Goal: Task Accomplishment & Management: Use online tool/utility

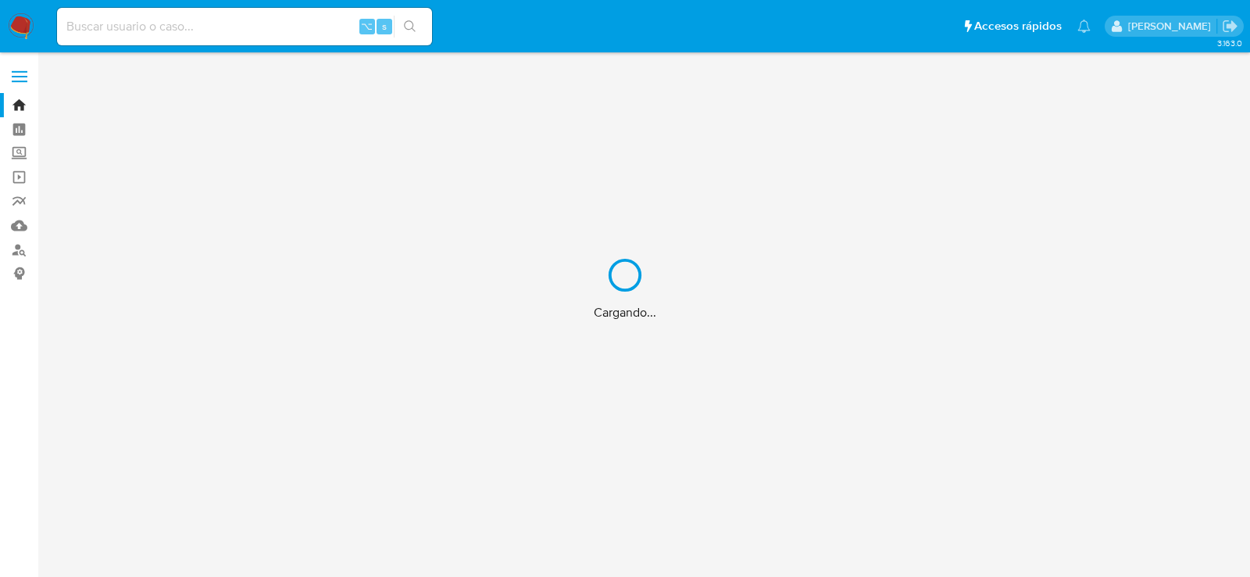
click at [206, 12] on div "⌥ s" at bounding box center [244, 27] width 375 height 38
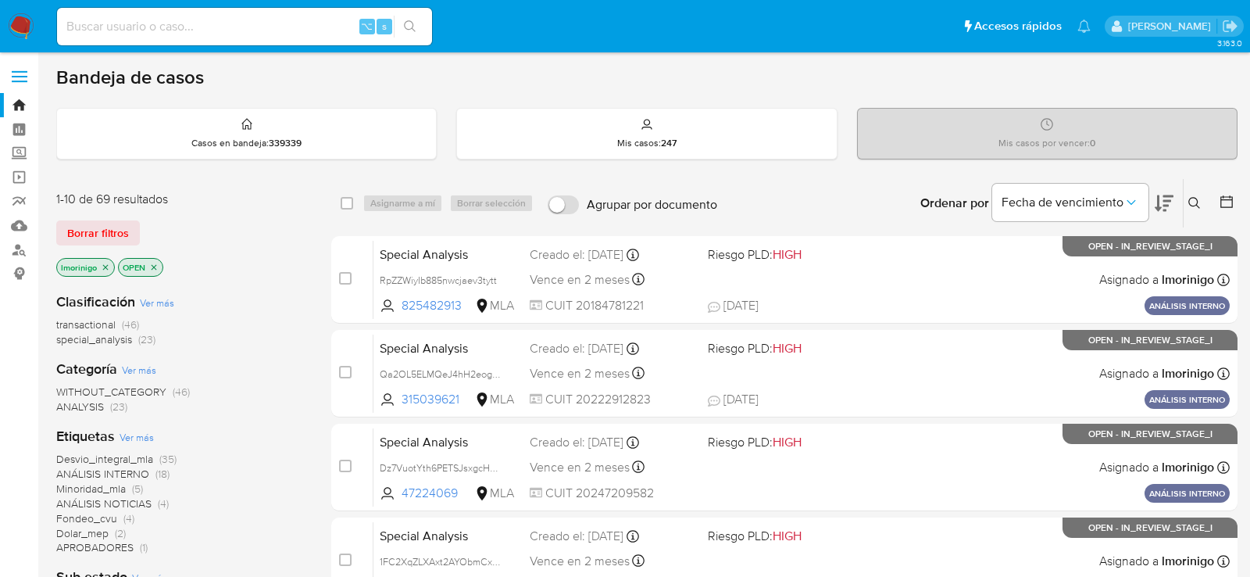
click at [207, 26] on input at bounding box center [244, 26] width 375 height 20
paste input "5sff4DHlDrO0U6Rxi3G06SWs"
type input "5sff4DHlDrO0U6Rxi3G06SWs"
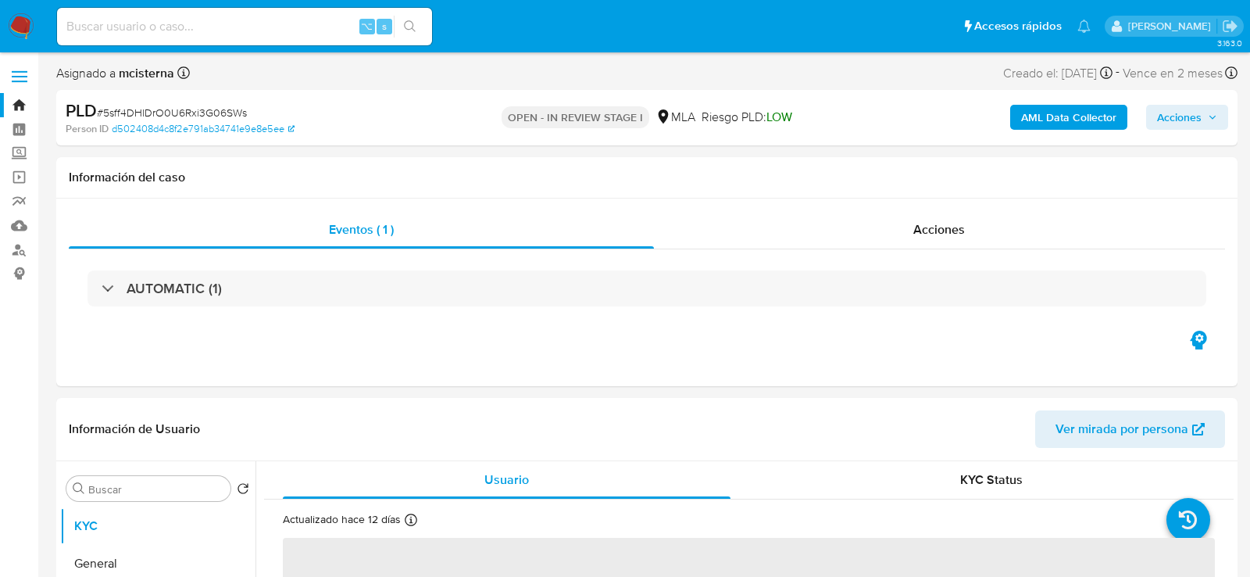
select select "10"
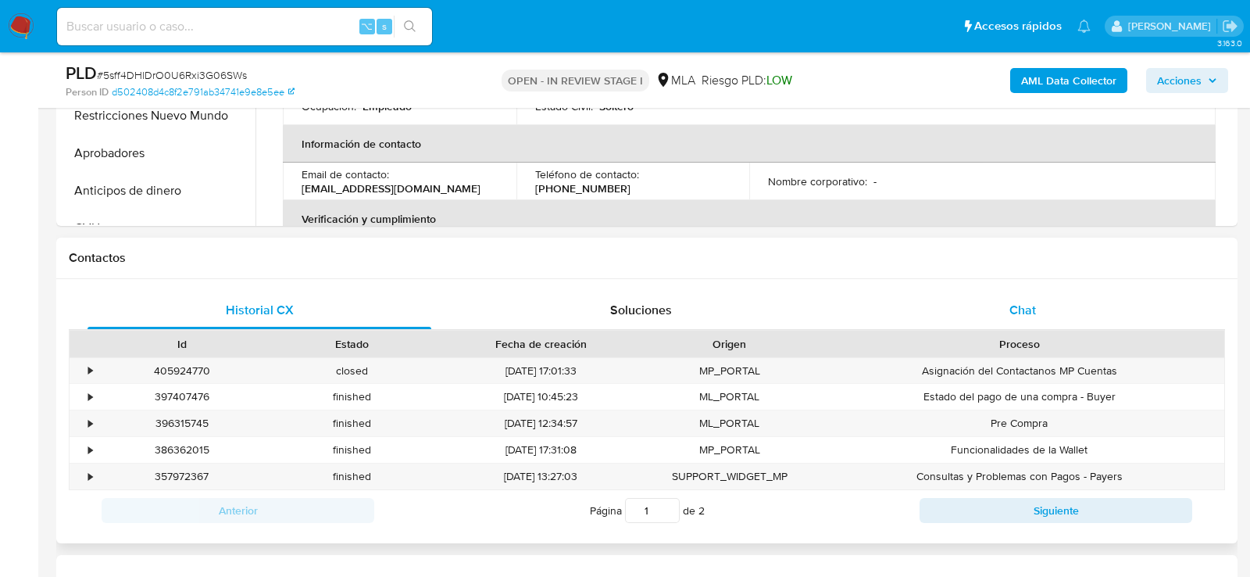
scroll to position [682, 0]
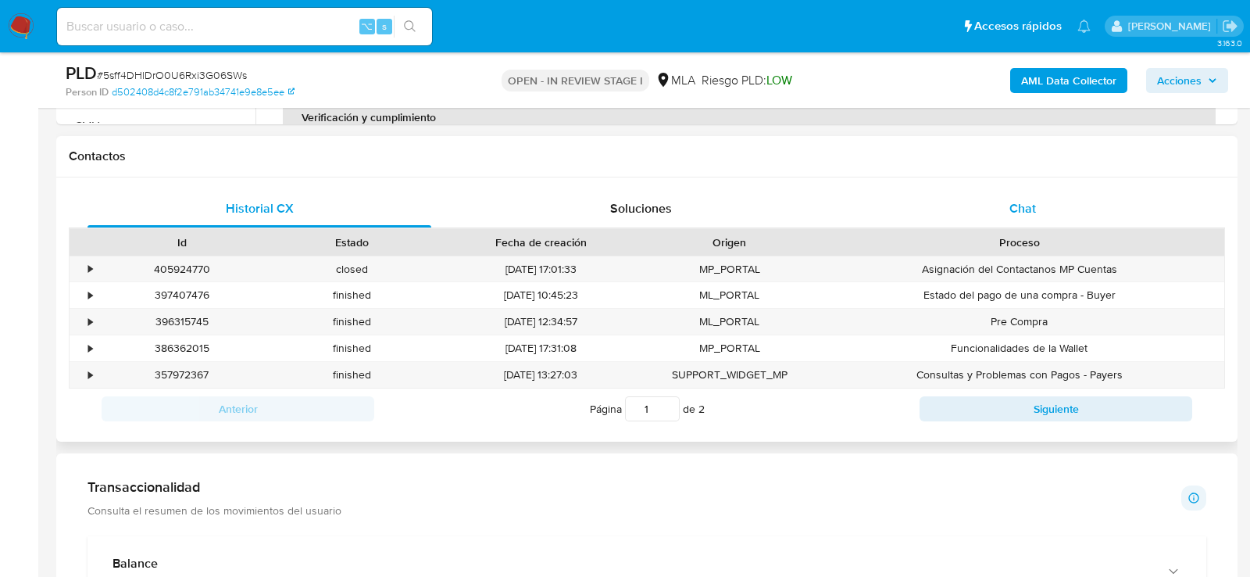
click at [1060, 195] on div "Chat" at bounding box center [1023, 209] width 344 height 38
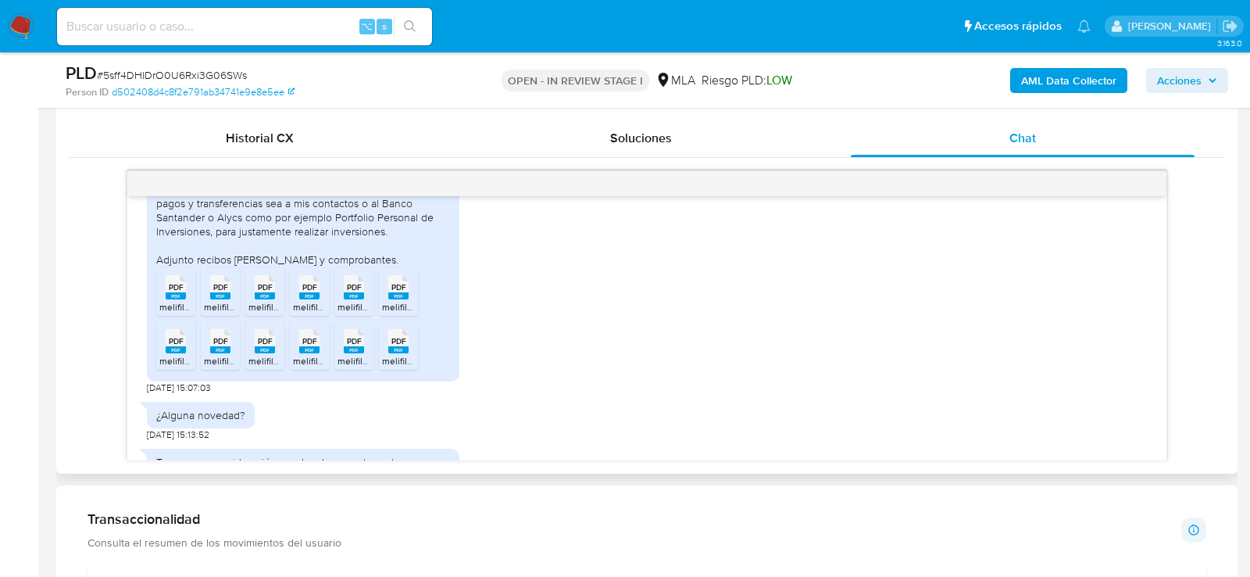
scroll to position [905, 0]
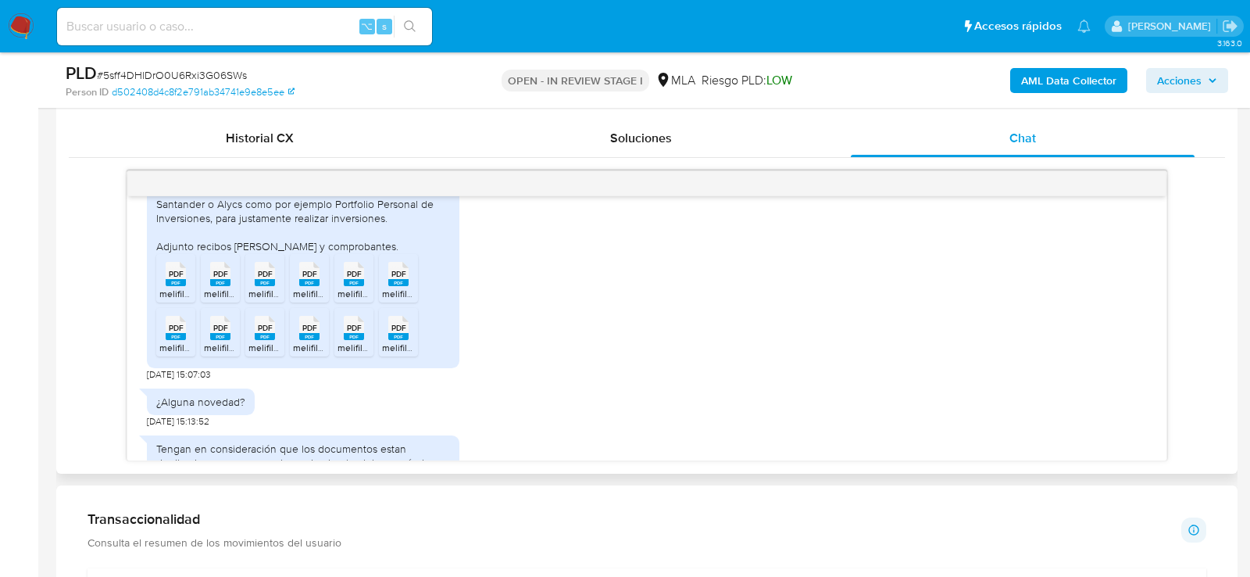
click at [178, 300] on span "melifile4611919568409795347.pdf" at bounding box center [229, 293] width 141 height 13
click at [227, 300] on span "melifile5203965153478737099.pdf" at bounding box center [276, 293] width 145 height 13
click at [256, 300] on span "melifile480005727354904747.pdf" at bounding box center [319, 293] width 141 height 13
click at [330, 302] on ul "PDF PDF melifile4611919568409795347.pdf PDF PDF melifile5203965153478737099.pdf…" at bounding box center [303, 308] width 294 height 108
click at [307, 279] on span "PDF" at bounding box center [309, 274] width 15 height 10
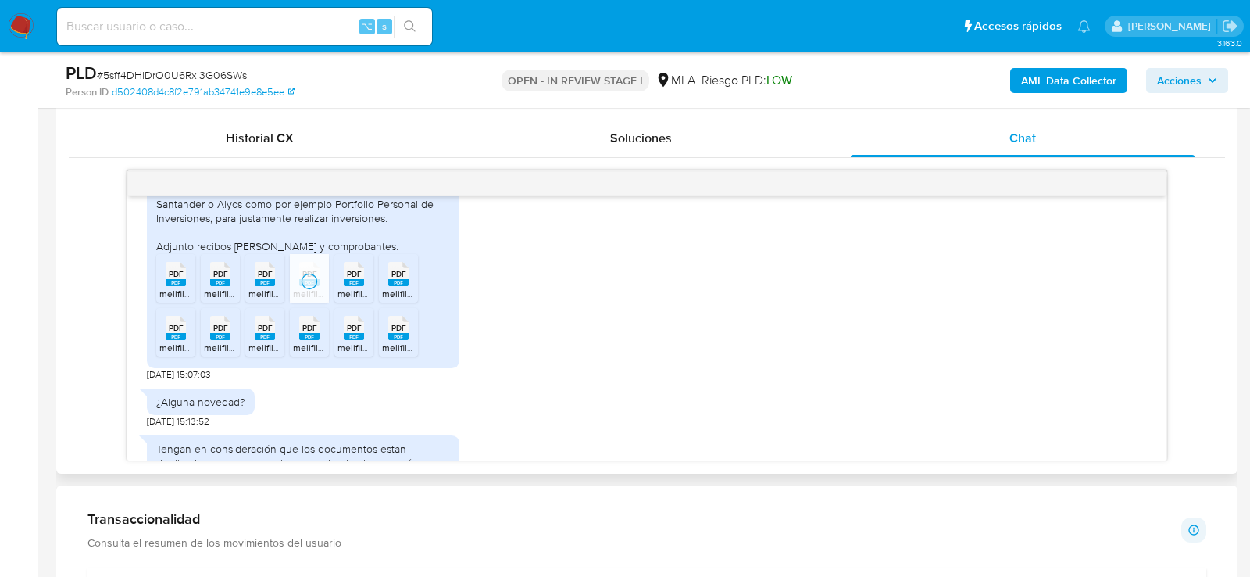
click at [347, 279] on span "PDF" at bounding box center [354, 274] width 15 height 10
click at [394, 279] on span "PDF" at bounding box center [399, 274] width 15 height 10
click at [175, 342] on icon "PDF" at bounding box center [176, 327] width 20 height 27
click at [209, 342] on div "PDF PDF" at bounding box center [220, 326] width 33 height 30
click at [273, 342] on icon "PDF" at bounding box center [265, 327] width 20 height 27
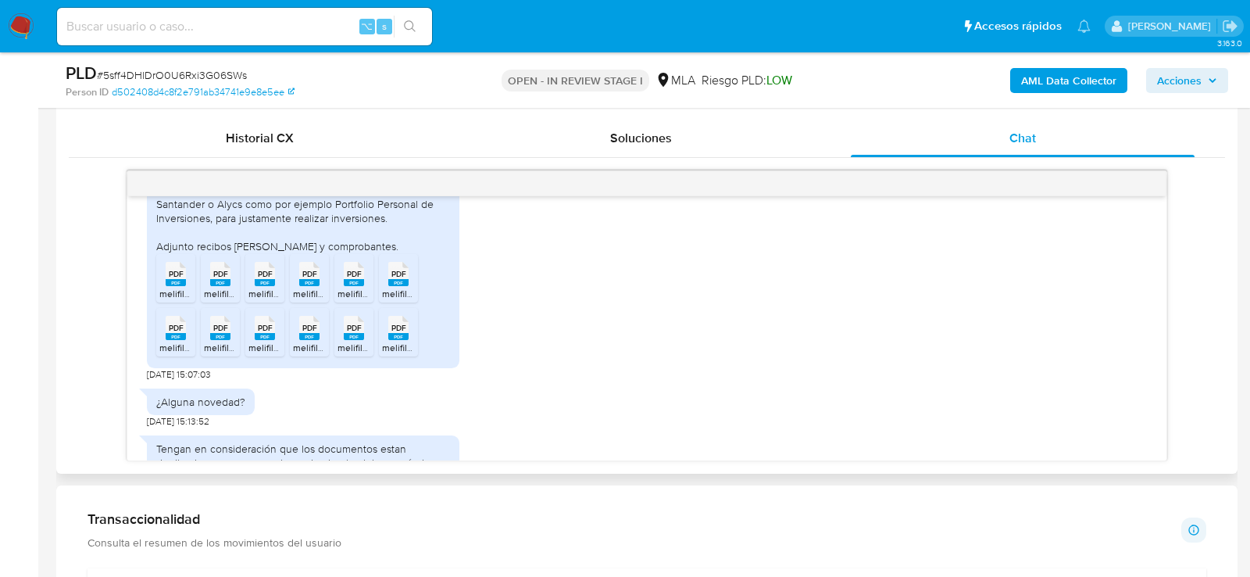
click at [306, 354] on span "melifile7714878740346873235.pdf" at bounding box center [365, 347] width 144 height 13
click at [342, 354] on span "melifile3155116610440552213.pdf" at bounding box center [407, 347] width 138 height 13
click at [402, 354] on span "melifile8919039131450321216.pdf" at bounding box center [451, 347] width 138 height 13
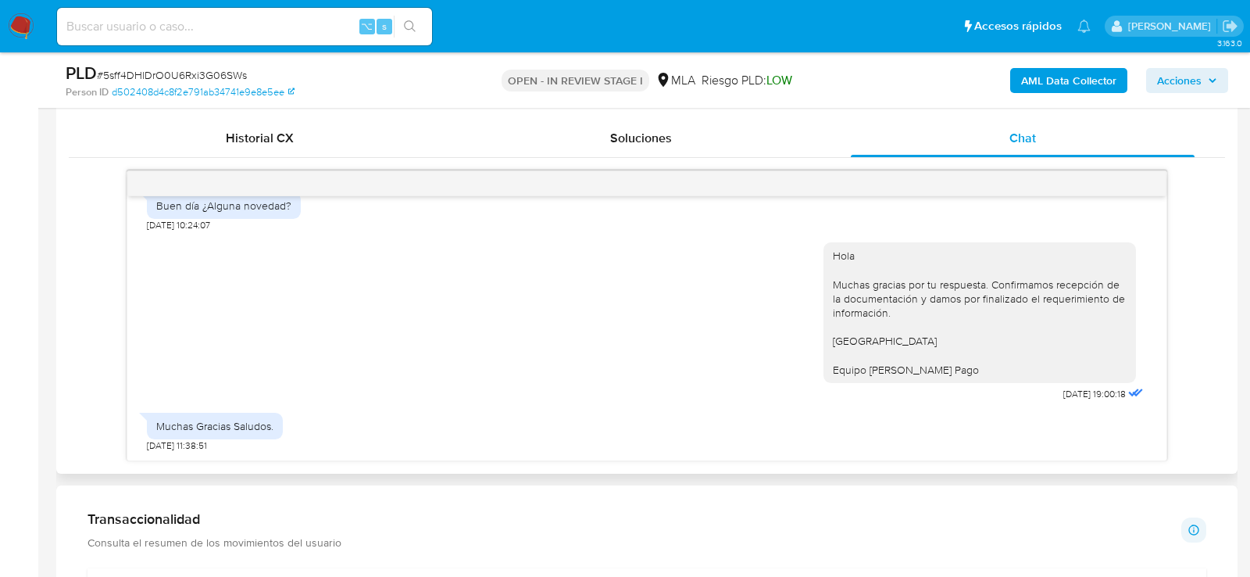
scroll to position [1266, 0]
